Goal: Transaction & Acquisition: Purchase product/service

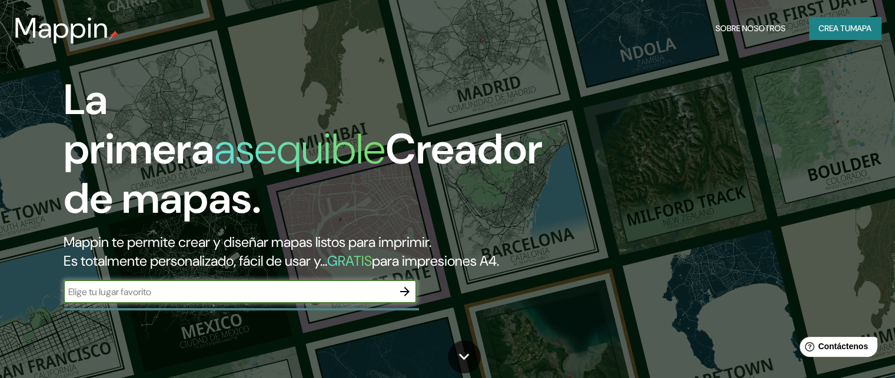
click at [174, 299] on input "text" at bounding box center [229, 292] width 330 height 14
type input "BAGUA GRANDE"
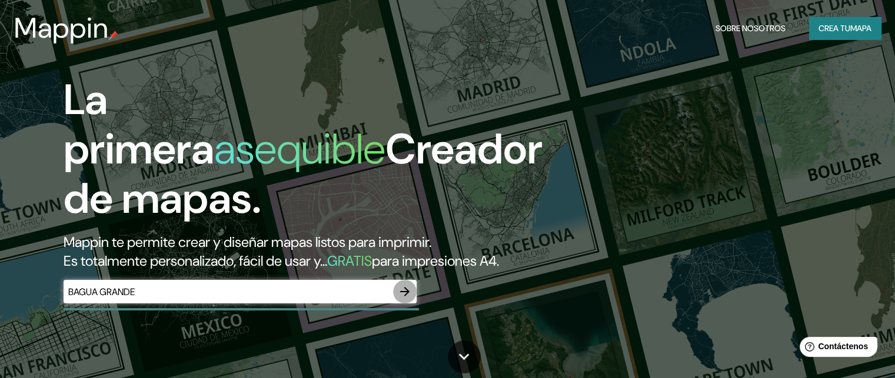
click at [405, 299] on icon "button" at bounding box center [405, 292] width 14 height 14
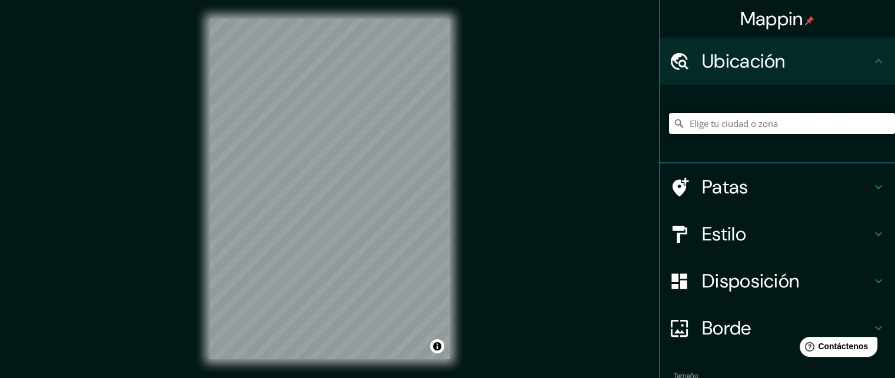
click at [711, 127] on input "Elige tu ciudad o zona" at bounding box center [782, 123] width 226 height 21
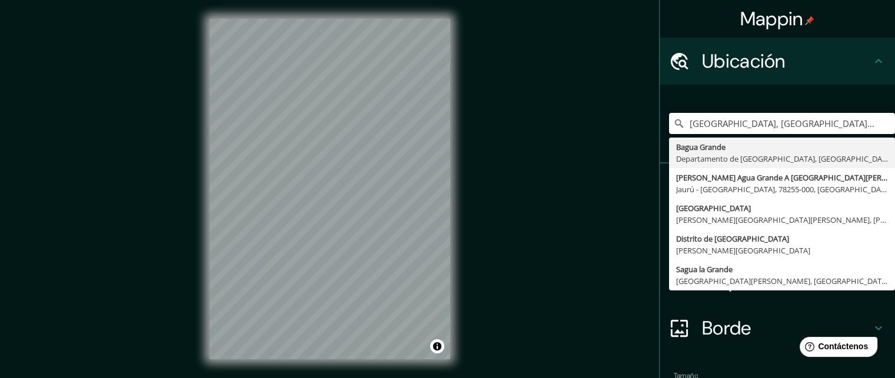
type input "[GEOGRAPHIC_DATA], [GEOGRAPHIC_DATA], [GEOGRAPHIC_DATA]"
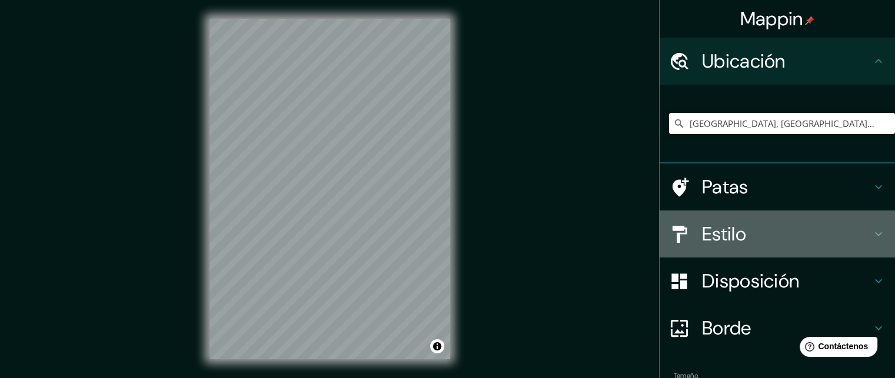
click at [702, 237] on font "Estilo" at bounding box center [724, 234] width 44 height 25
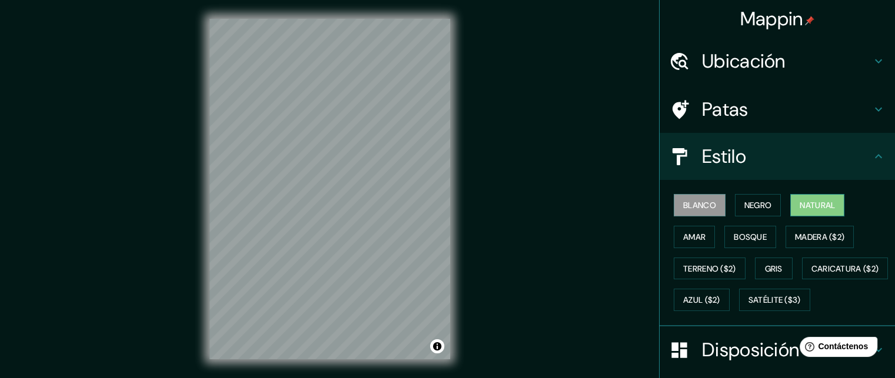
click at [820, 210] on font "Natural" at bounding box center [817, 205] width 35 height 15
click at [749, 306] on font "Satélite ($3)" at bounding box center [775, 300] width 52 height 11
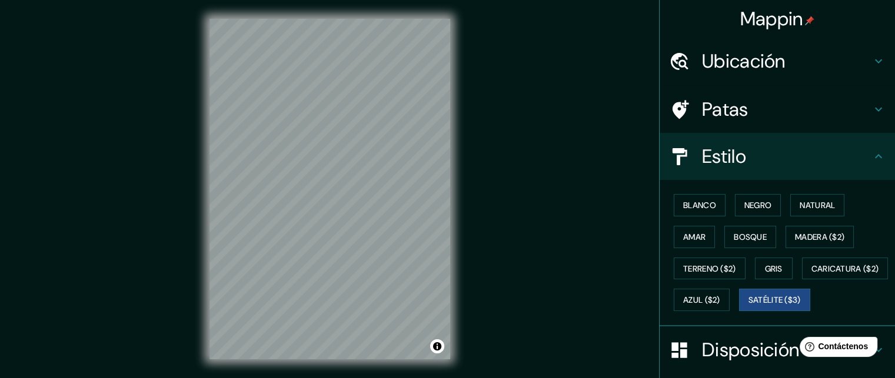
click at [719, 68] on font "Ubicación" at bounding box center [744, 61] width 84 height 25
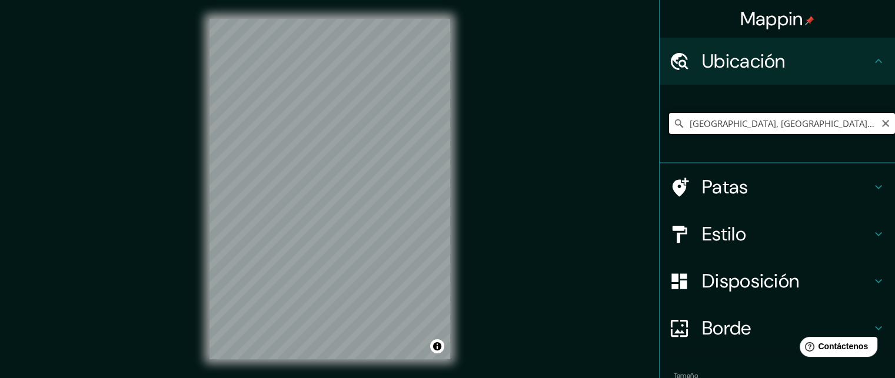
click at [726, 129] on input "[GEOGRAPHIC_DATA], [GEOGRAPHIC_DATA], [GEOGRAPHIC_DATA]" at bounding box center [782, 123] width 226 height 21
click at [718, 126] on input "[GEOGRAPHIC_DATA], [GEOGRAPHIC_DATA], [GEOGRAPHIC_DATA]" at bounding box center [782, 123] width 226 height 21
click at [714, 228] on font "Estilo" at bounding box center [724, 234] width 44 height 25
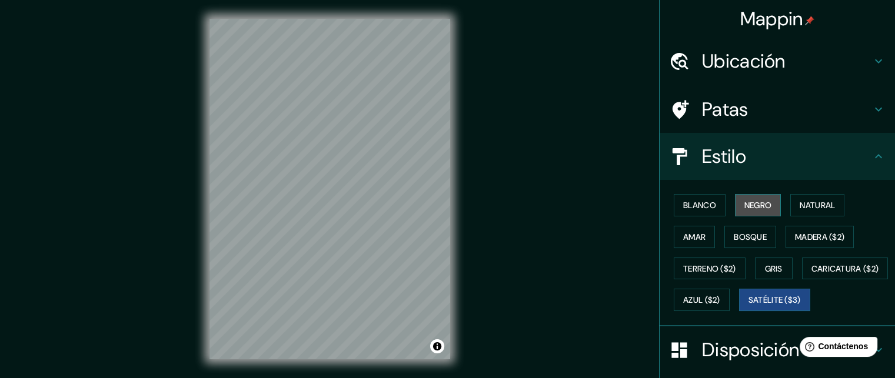
click at [744, 205] on font "Negro" at bounding box center [758, 205] width 28 height 11
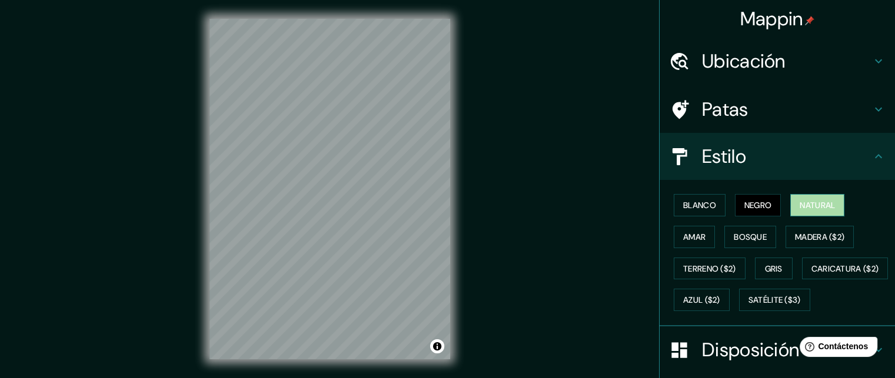
click at [800, 205] on font "Natural" at bounding box center [817, 205] width 35 height 11
click at [694, 201] on font "Blanco" at bounding box center [699, 205] width 33 height 11
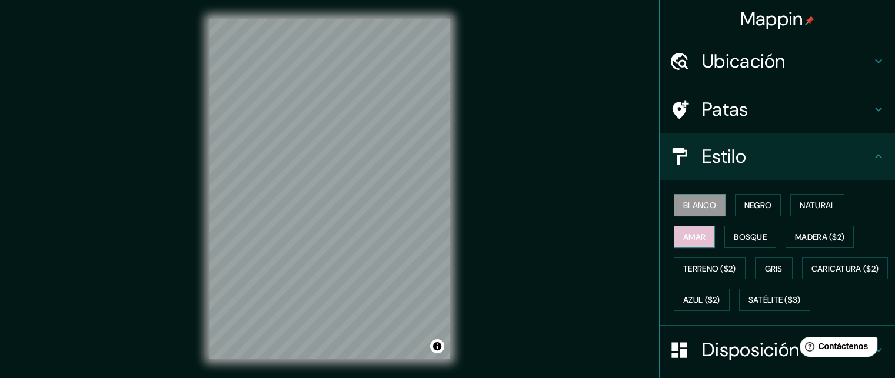
click at [690, 227] on button "Amar" at bounding box center [694, 237] width 41 height 22
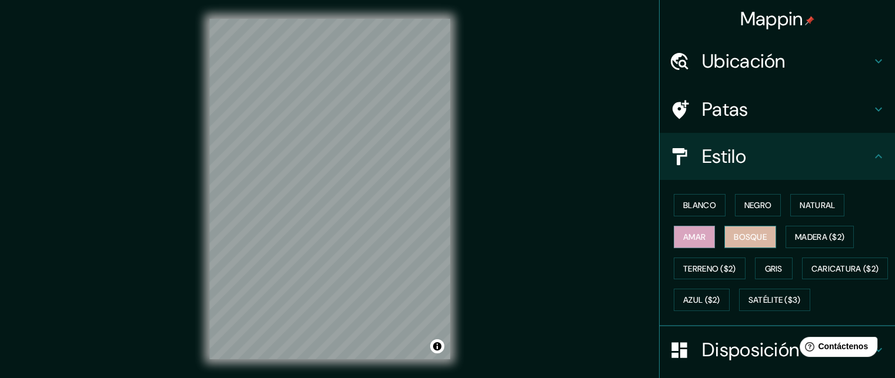
click at [734, 235] on font "Bosque" at bounding box center [750, 237] width 33 height 11
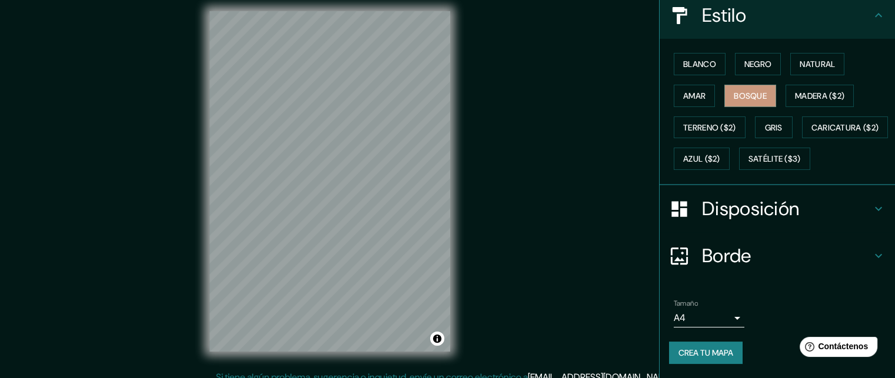
scroll to position [19, 0]
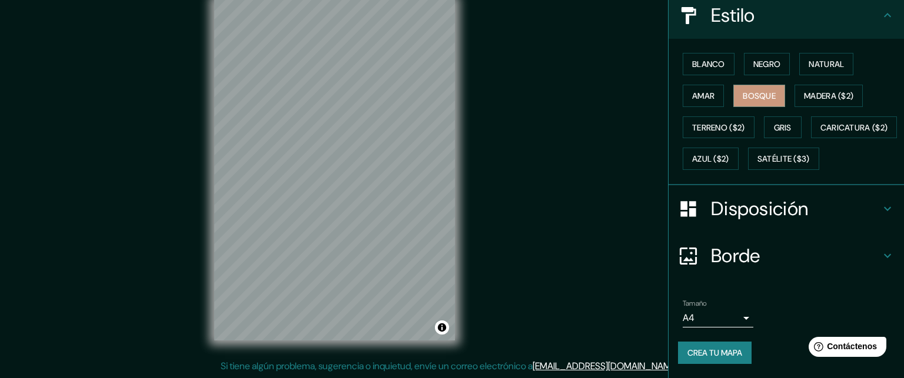
click at [714, 315] on body "Mappin Ubicación [GEOGRAPHIC_DATA], [GEOGRAPHIC_DATA], [GEOGRAPHIC_DATA] Patas …" at bounding box center [452, 170] width 904 height 378
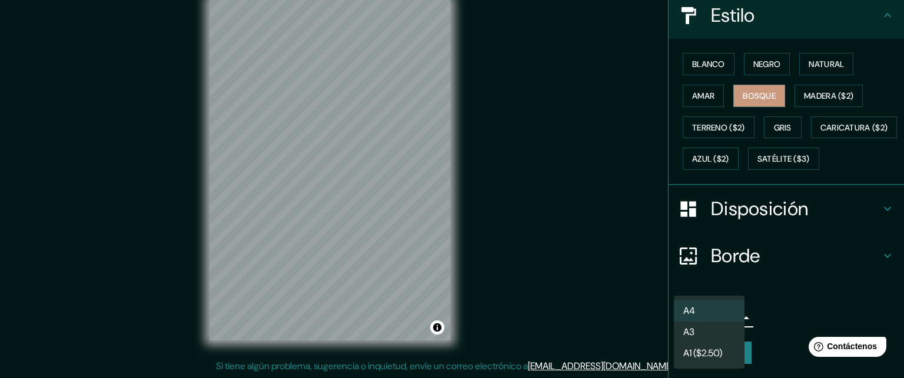
click at [708, 337] on li "A3" at bounding box center [709, 332] width 71 height 21
type input "a4"
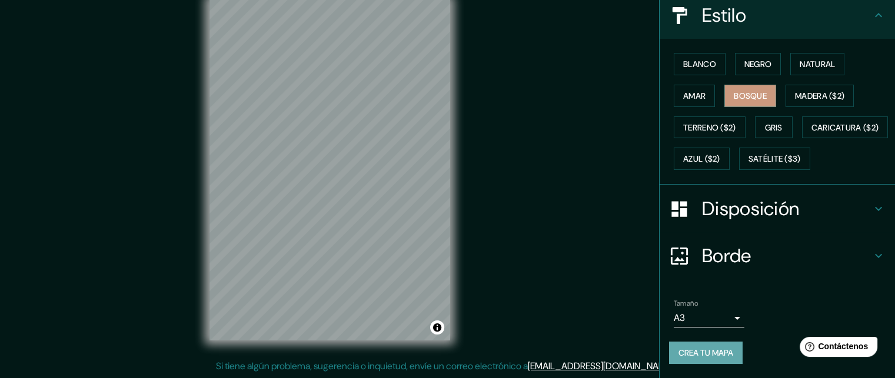
click at [703, 357] on font "Crea tu mapa" at bounding box center [705, 353] width 55 height 11
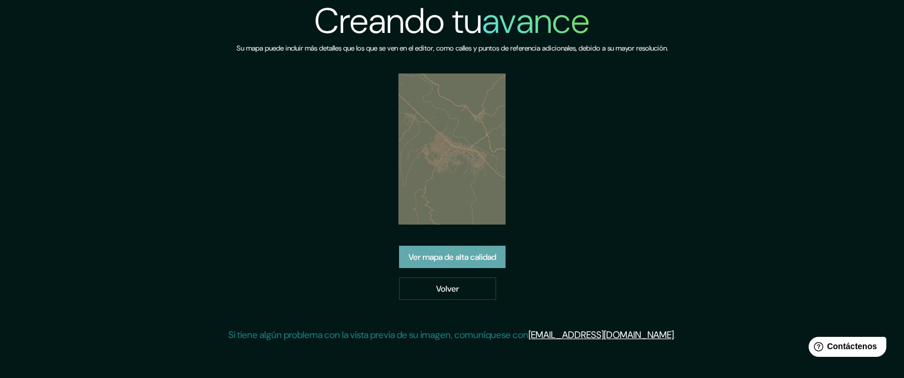
click at [469, 267] on link "Ver mapa de alta calidad" at bounding box center [452, 257] width 107 height 22
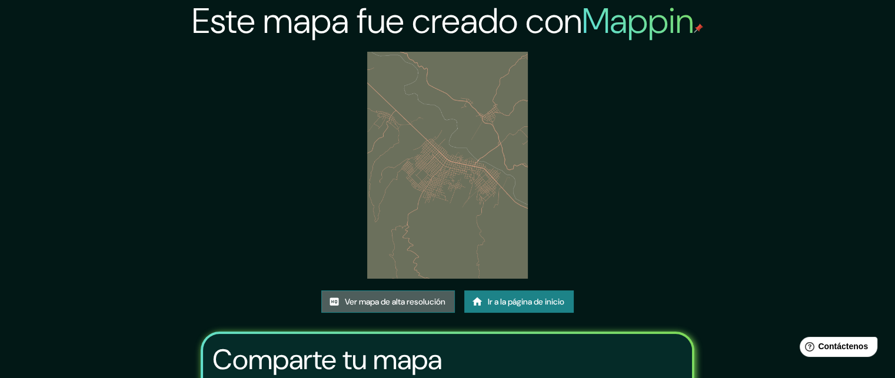
click at [380, 300] on font "Ver mapa de alta resolución" at bounding box center [395, 302] width 101 height 11
